Goal: Information Seeking & Learning: Find specific fact

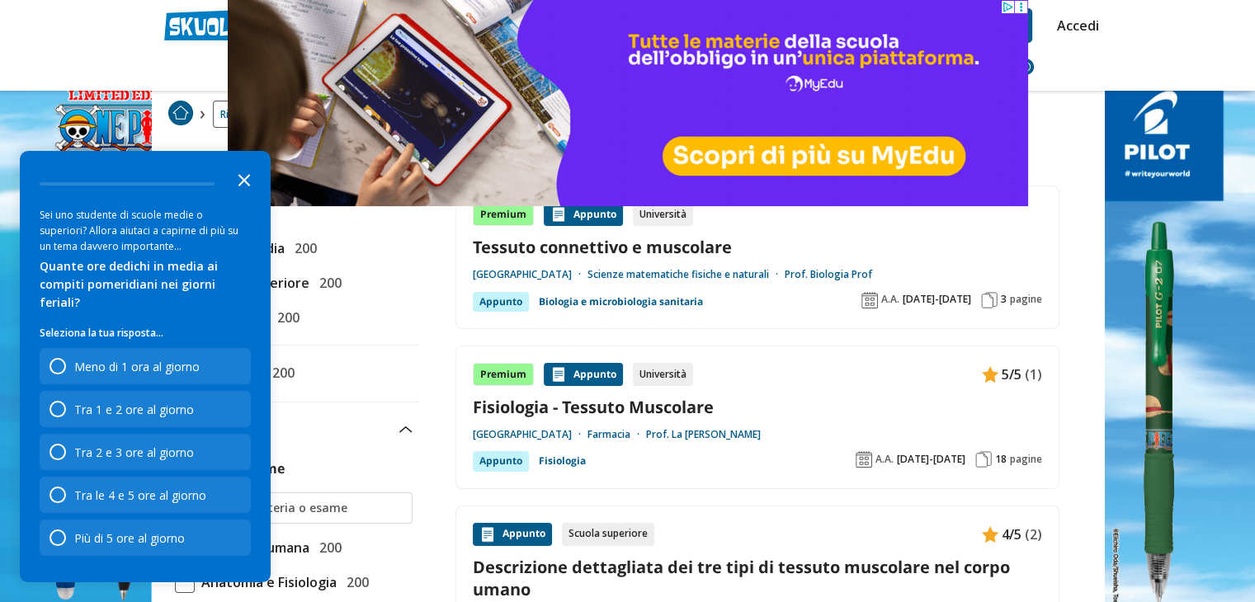
click at [248, 194] on icon "Close the survey" at bounding box center [244, 179] width 33 height 33
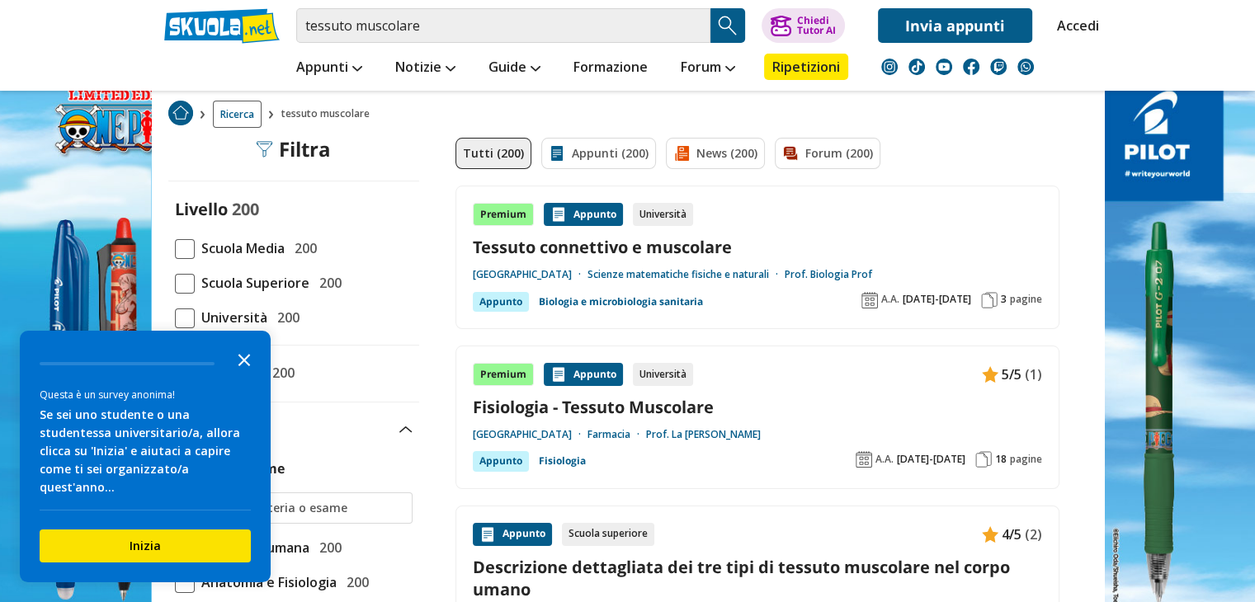
click at [239, 371] on icon "Close the survey" at bounding box center [244, 358] width 33 height 33
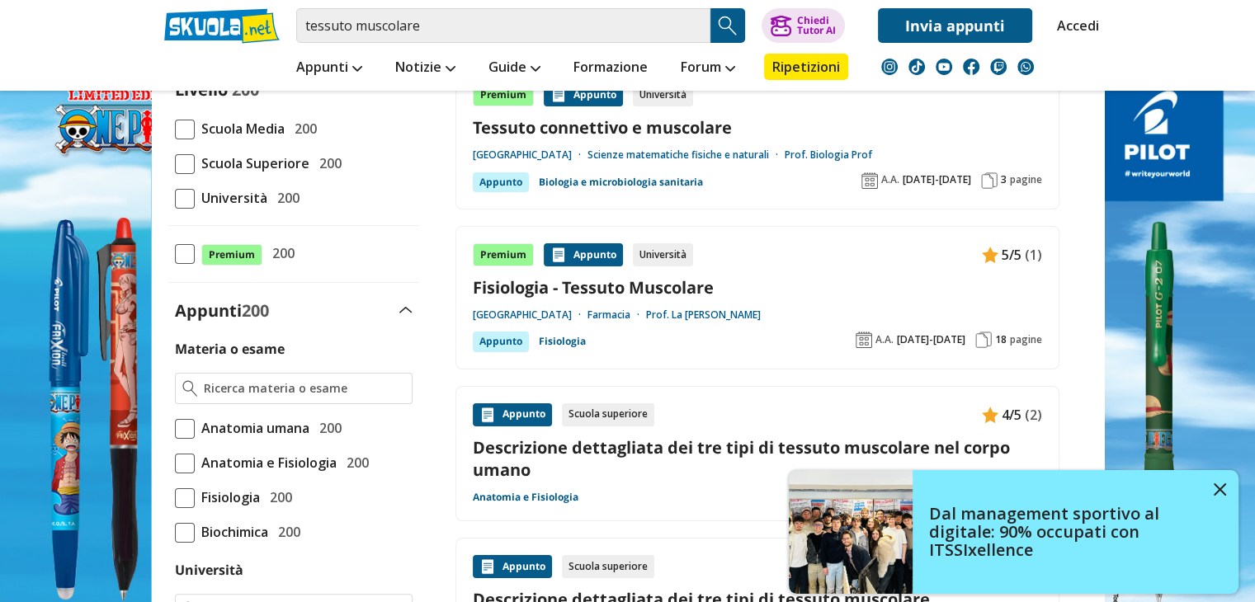
scroll to position [165, 0]
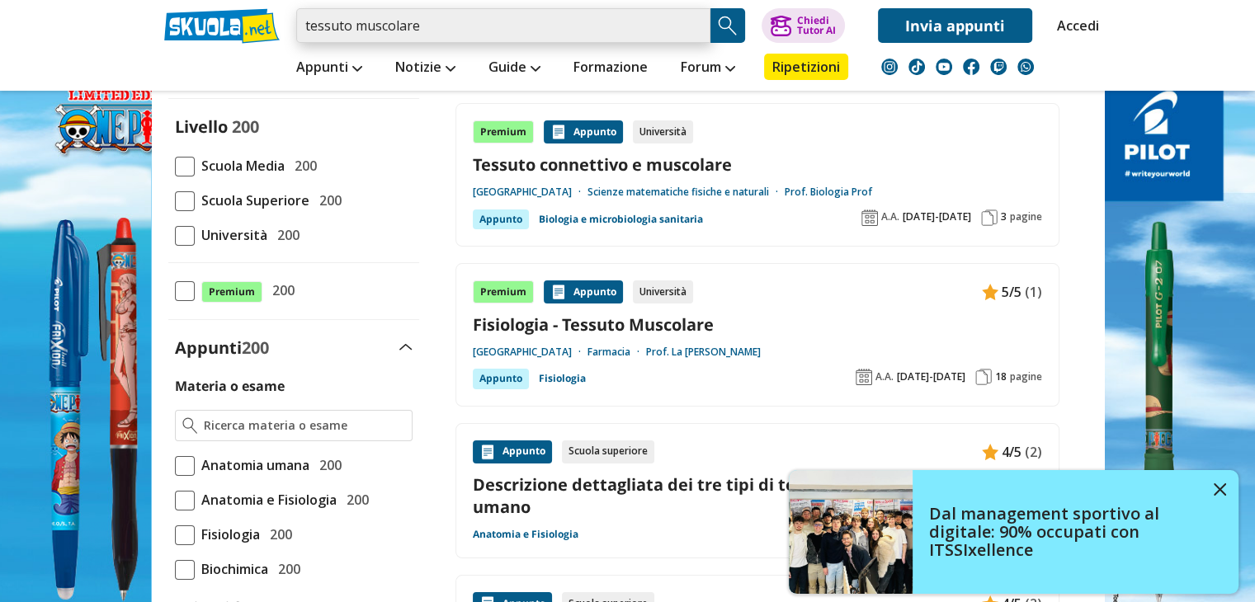
click at [452, 25] on input "tessuto muscolare" at bounding box center [503, 25] width 414 height 35
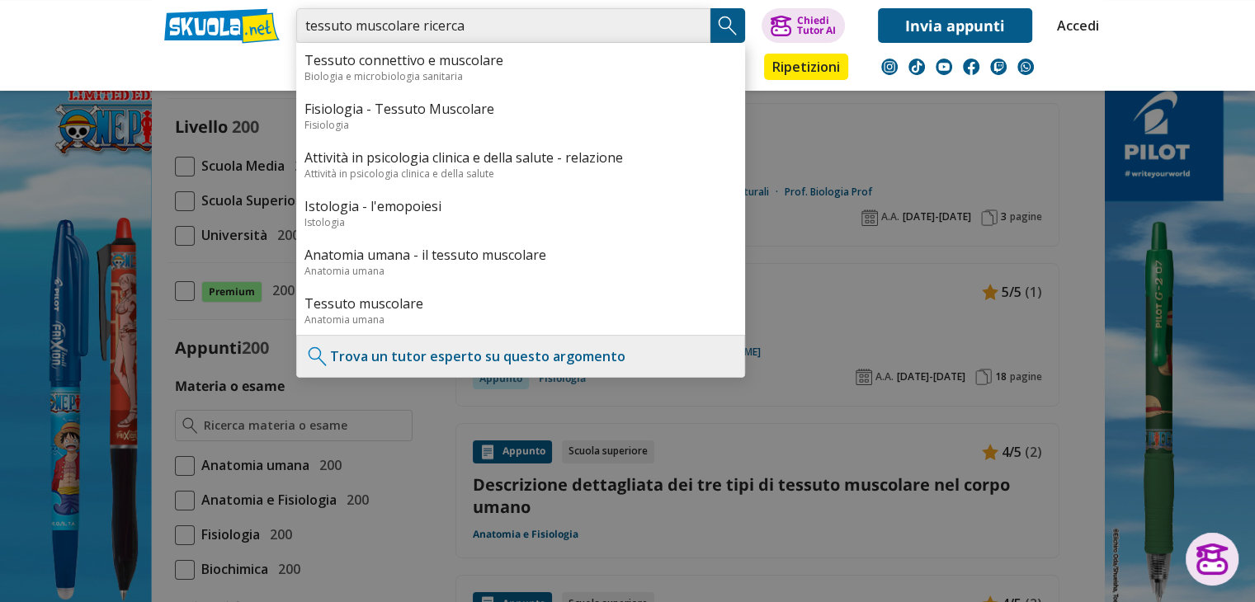
type input "tessuto muscolare ricerca"
click at [734, 19] on img "Search Button" at bounding box center [727, 25] width 25 height 25
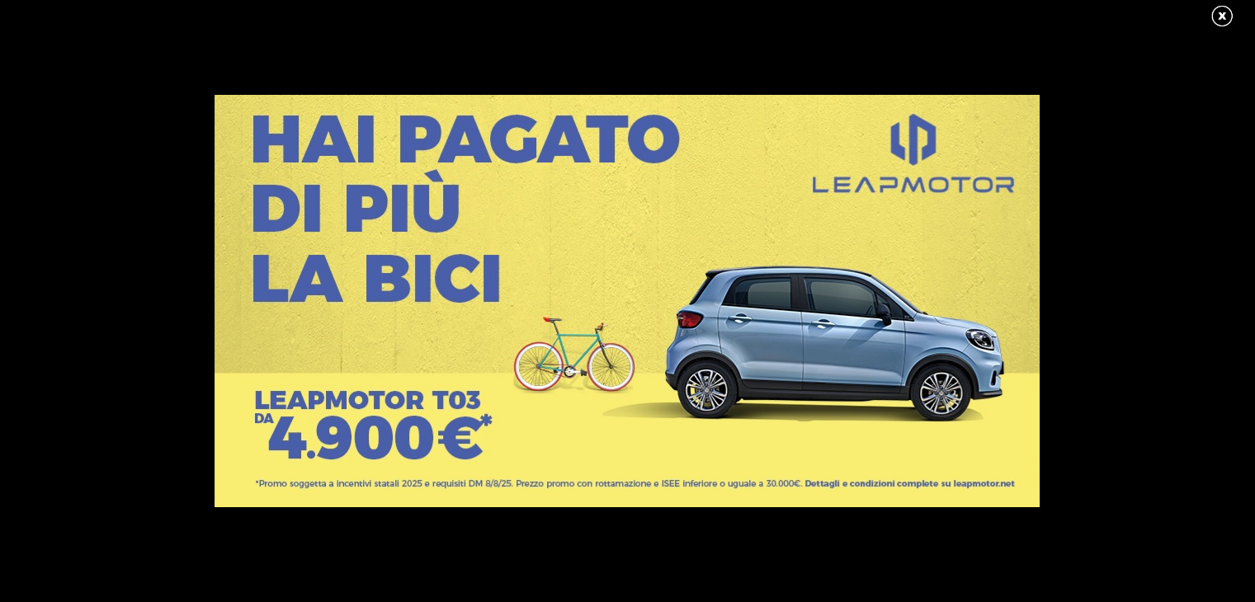
click at [1220, 12] on link at bounding box center [1230, 16] width 41 height 25
